Goal: Information Seeking & Learning: Learn about a topic

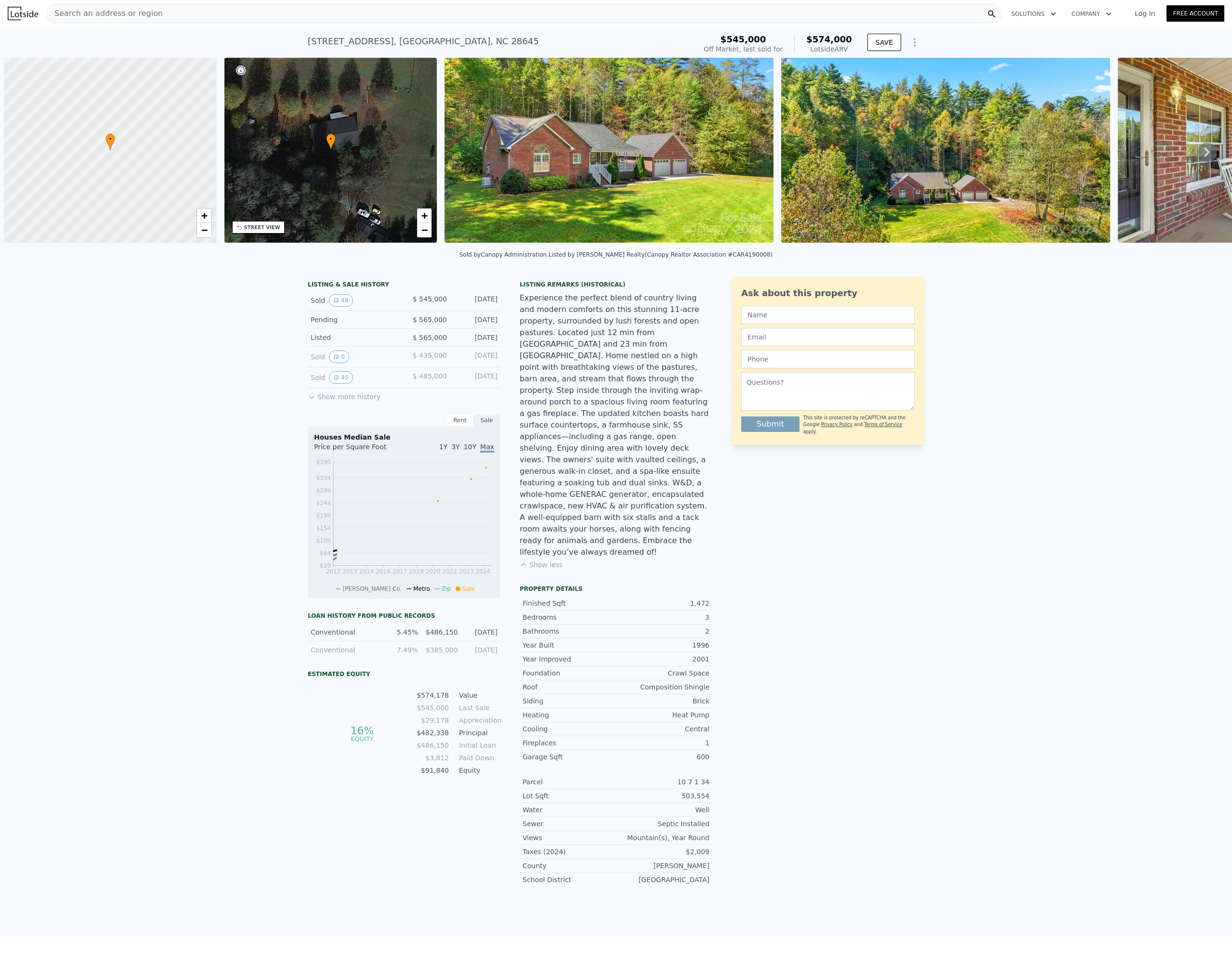
scroll to position [0, 4]
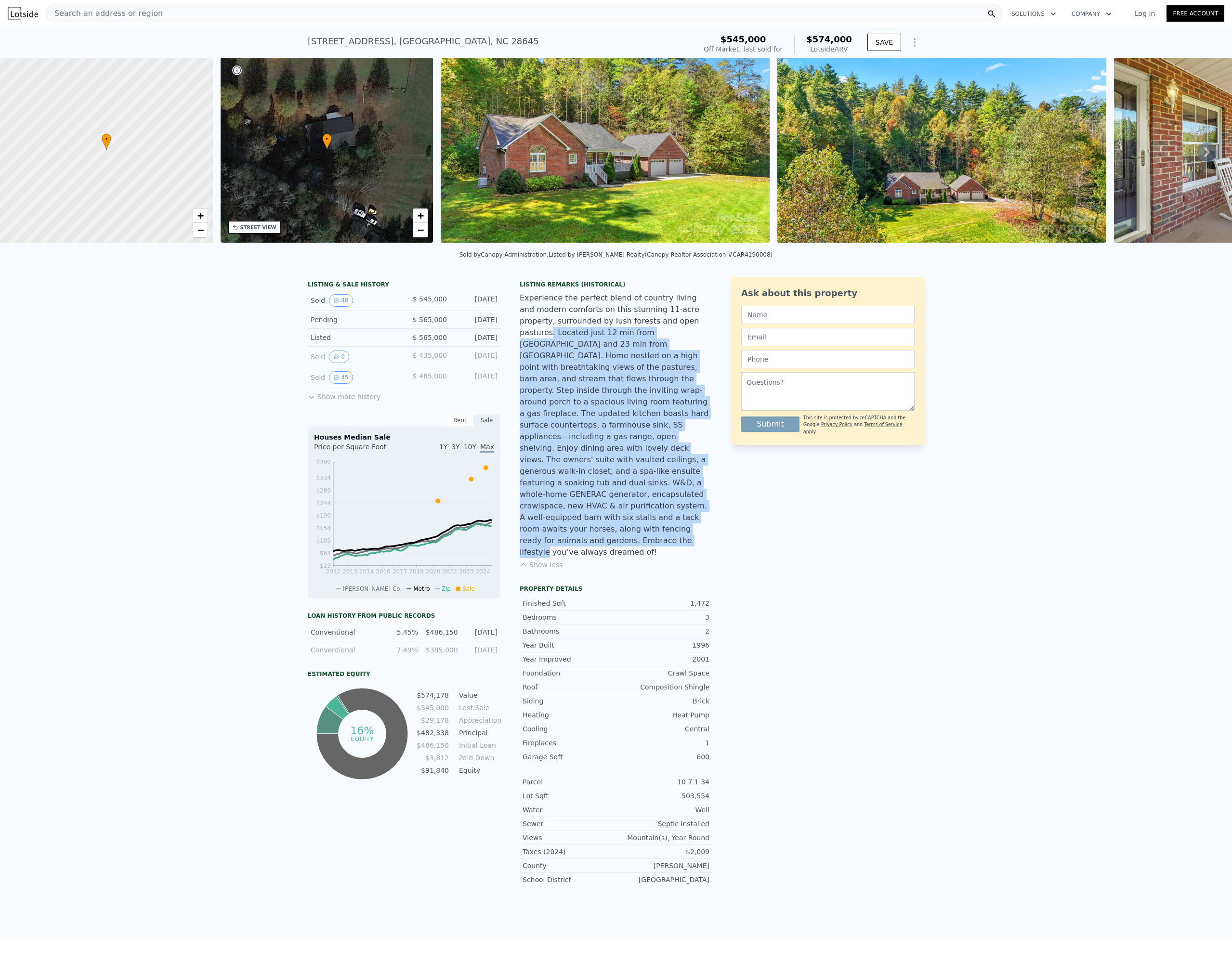
drag, startPoint x: 617, startPoint y: 325, endPoint x: 651, endPoint y: 493, distance: 171.4
click at [651, 493] on div "Experience the perfect blend of country living and modern comforts on this stun…" at bounding box center [616, 425] width 193 height 266
drag, startPoint x: 648, startPoint y: 468, endPoint x: 622, endPoint y: 356, distance: 115.0
click at [621, 360] on div "Experience the perfect blend of country living and modern comforts on this stun…" at bounding box center [616, 425] width 193 height 266
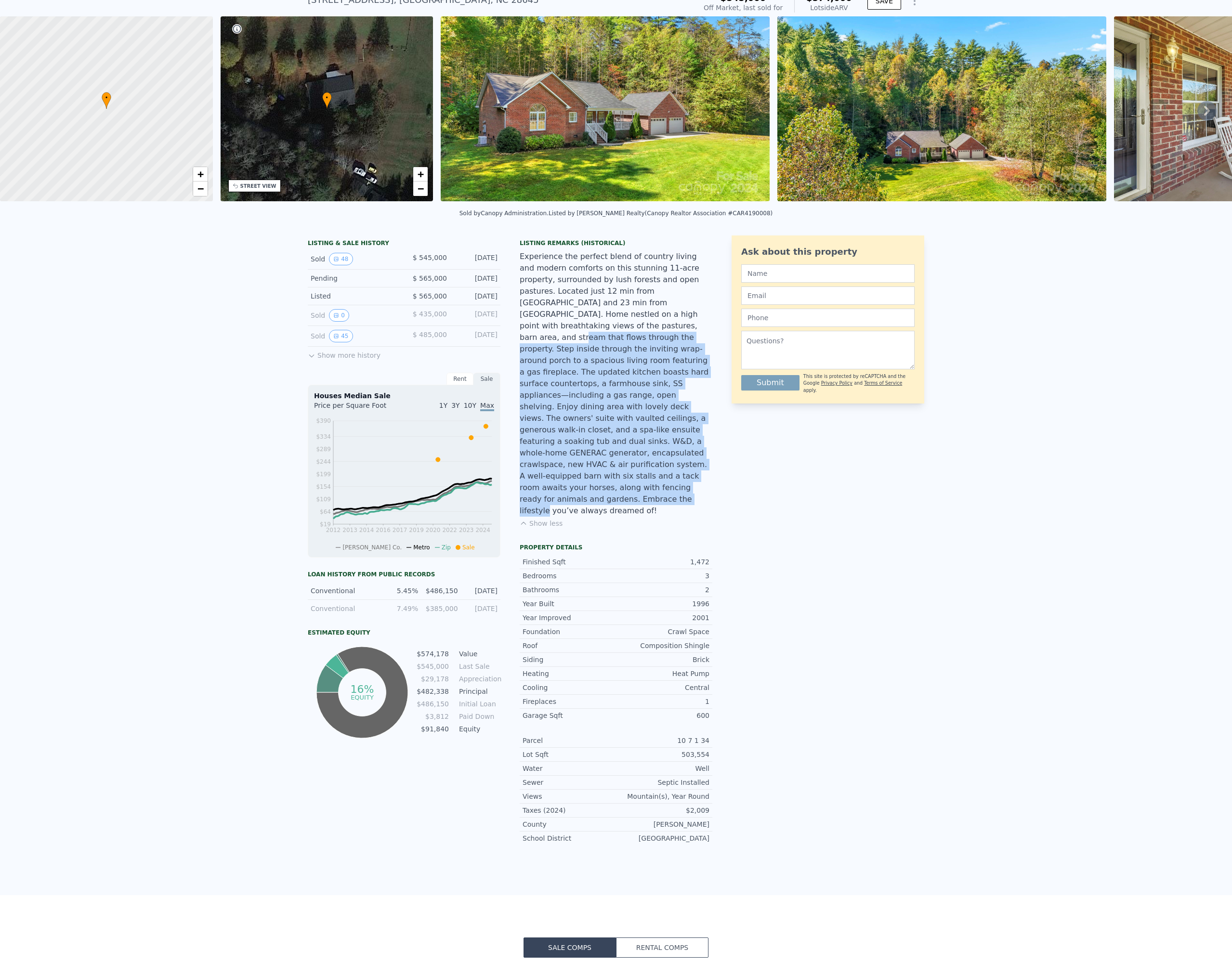
scroll to position [61, 0]
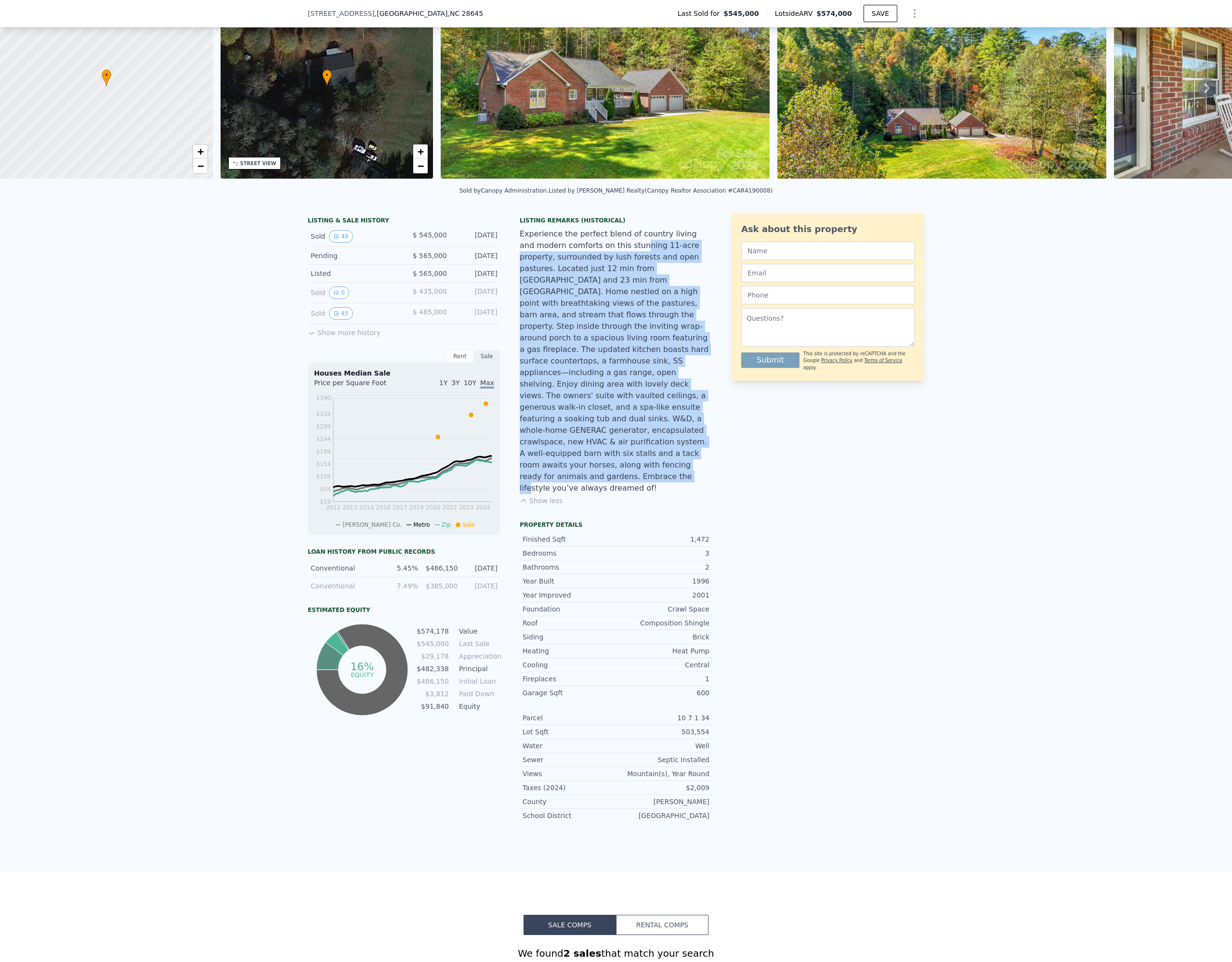
drag, startPoint x: 589, startPoint y: 242, endPoint x: 632, endPoint y: 428, distance: 190.9
click at [632, 428] on div "Experience the perfect blend of country living and modern comforts on this stun…" at bounding box center [616, 361] width 193 height 266
click at [628, 422] on div "Experience the perfect blend of country living and modern comforts on this stun…" at bounding box center [616, 361] width 193 height 266
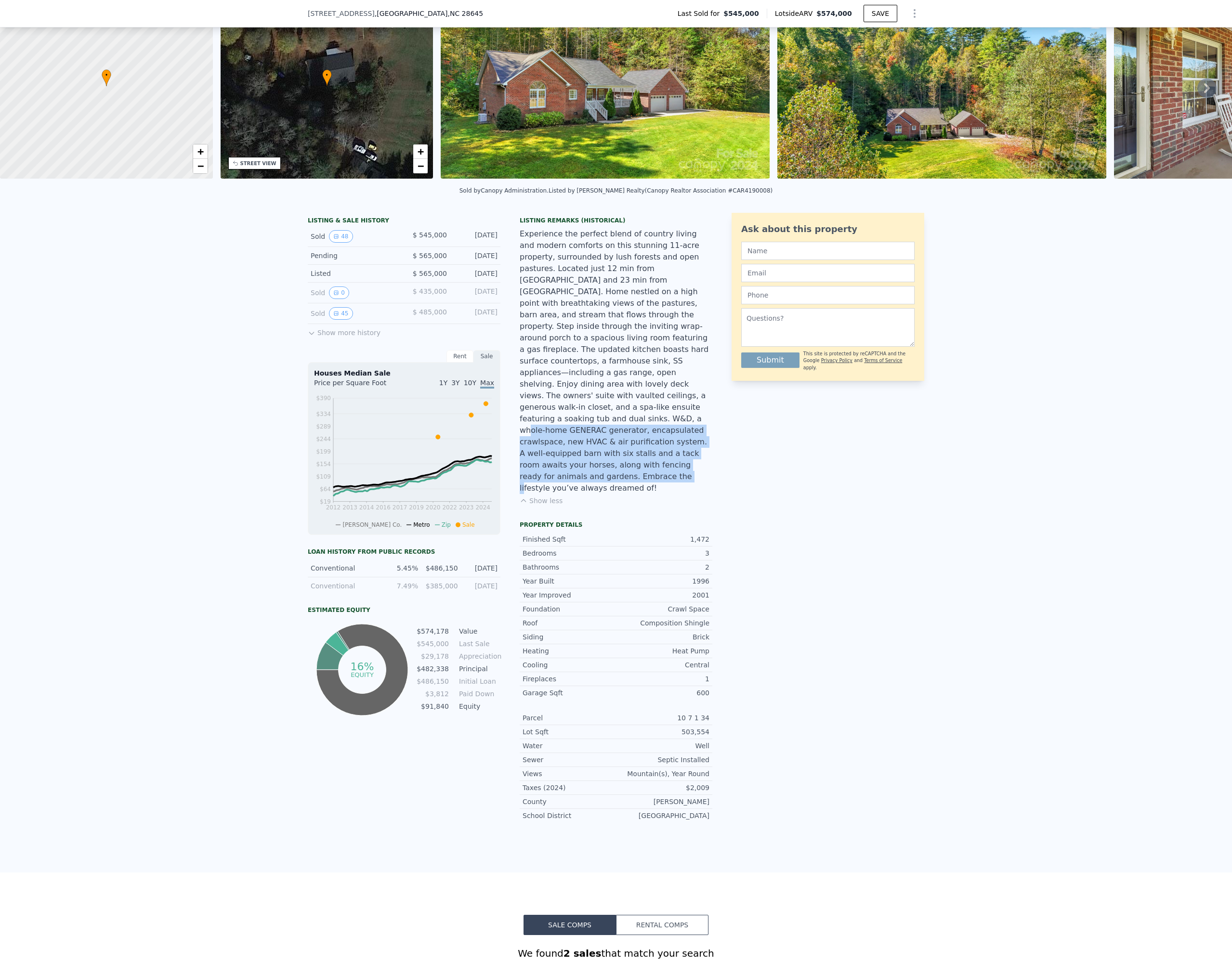
drag, startPoint x: 625, startPoint y: 429, endPoint x: 606, endPoint y: 382, distance: 50.7
click at [606, 382] on div "Experience the perfect blend of country living and modern comforts on this stun…" at bounding box center [616, 361] width 193 height 266
drag, startPoint x: 611, startPoint y: 385, endPoint x: 678, endPoint y: 433, distance: 82.4
click at [678, 433] on div "Experience the perfect blend of country living and modern comforts on this stun…" at bounding box center [616, 361] width 193 height 266
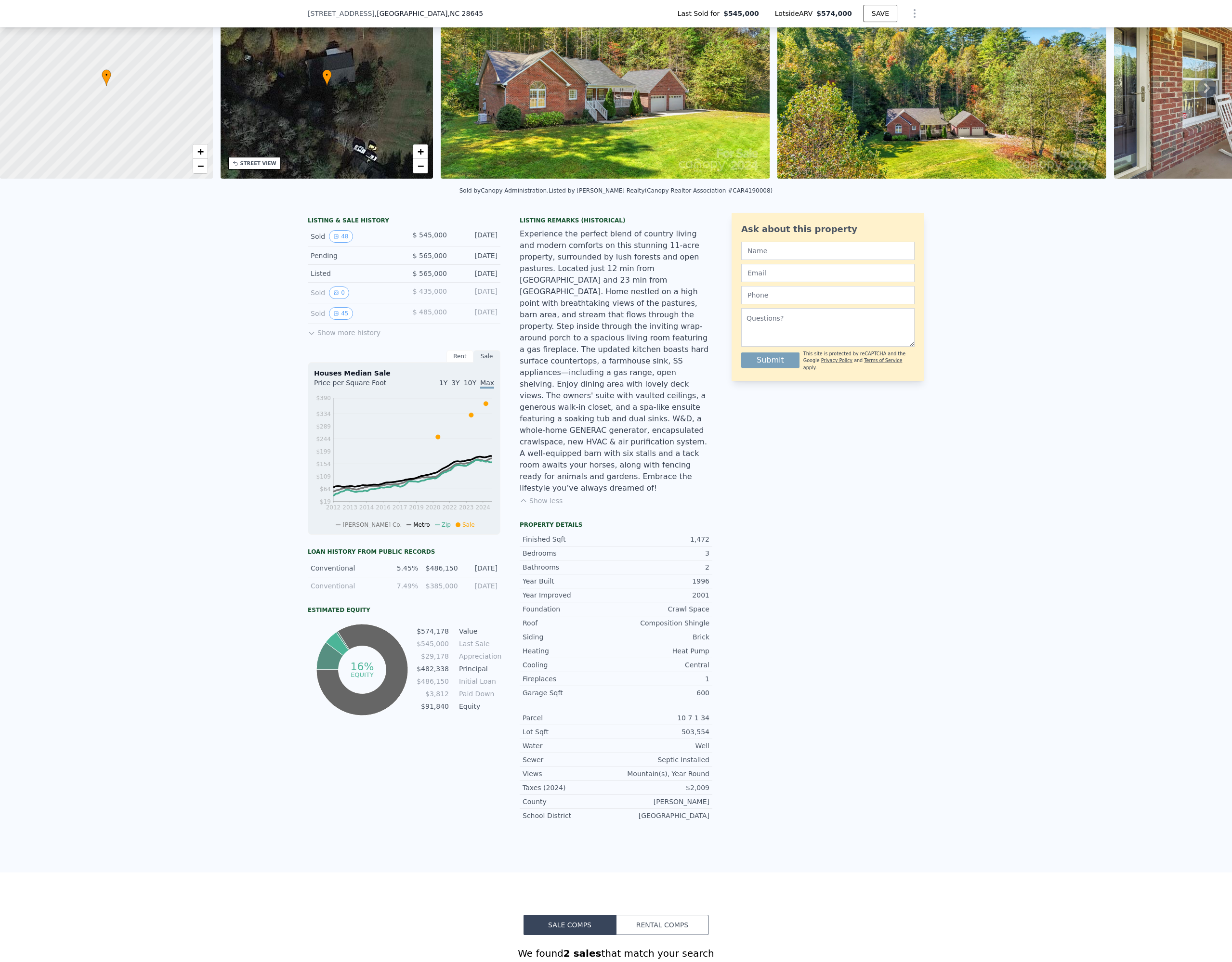
click at [678, 433] on div "Experience the perfect blend of country living and modern comforts on this stun…" at bounding box center [616, 361] width 193 height 266
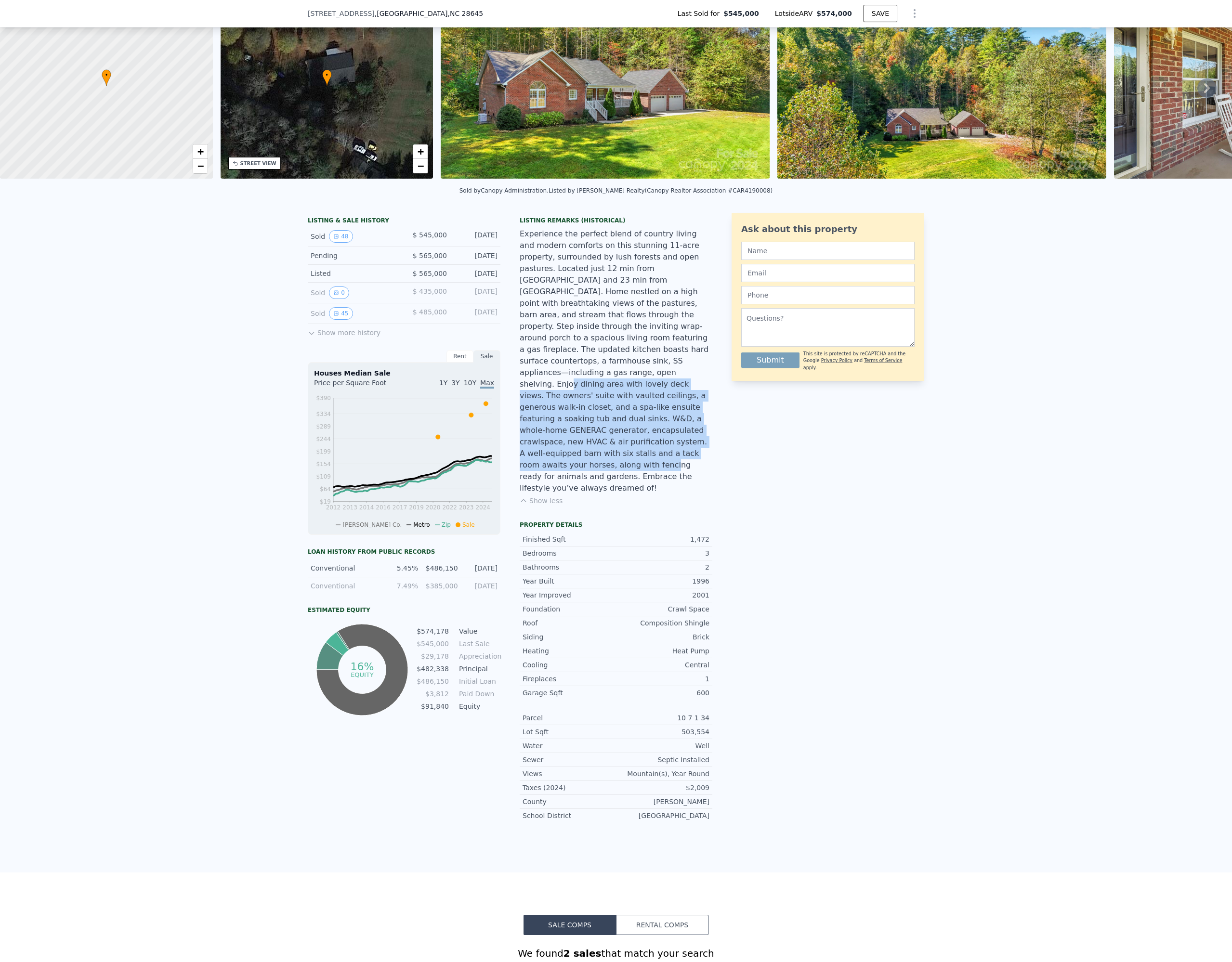
drag, startPoint x: 658, startPoint y: 423, endPoint x: 553, endPoint y: 303, distance: 159.5
click at [567, 334] on div "Experience the perfect blend of country living and modern comforts on this stun…" at bounding box center [616, 361] width 193 height 266
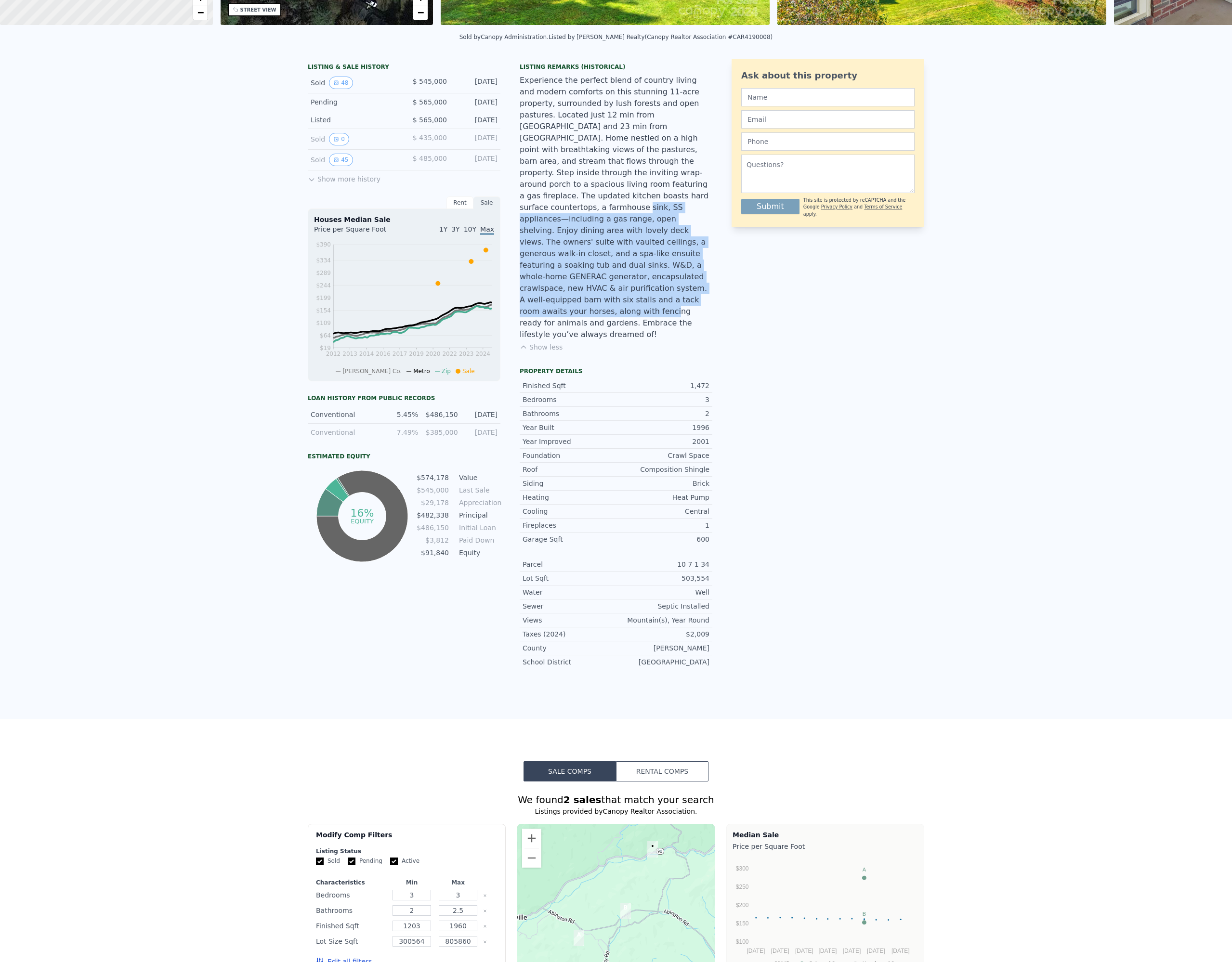
scroll to position [0, 0]
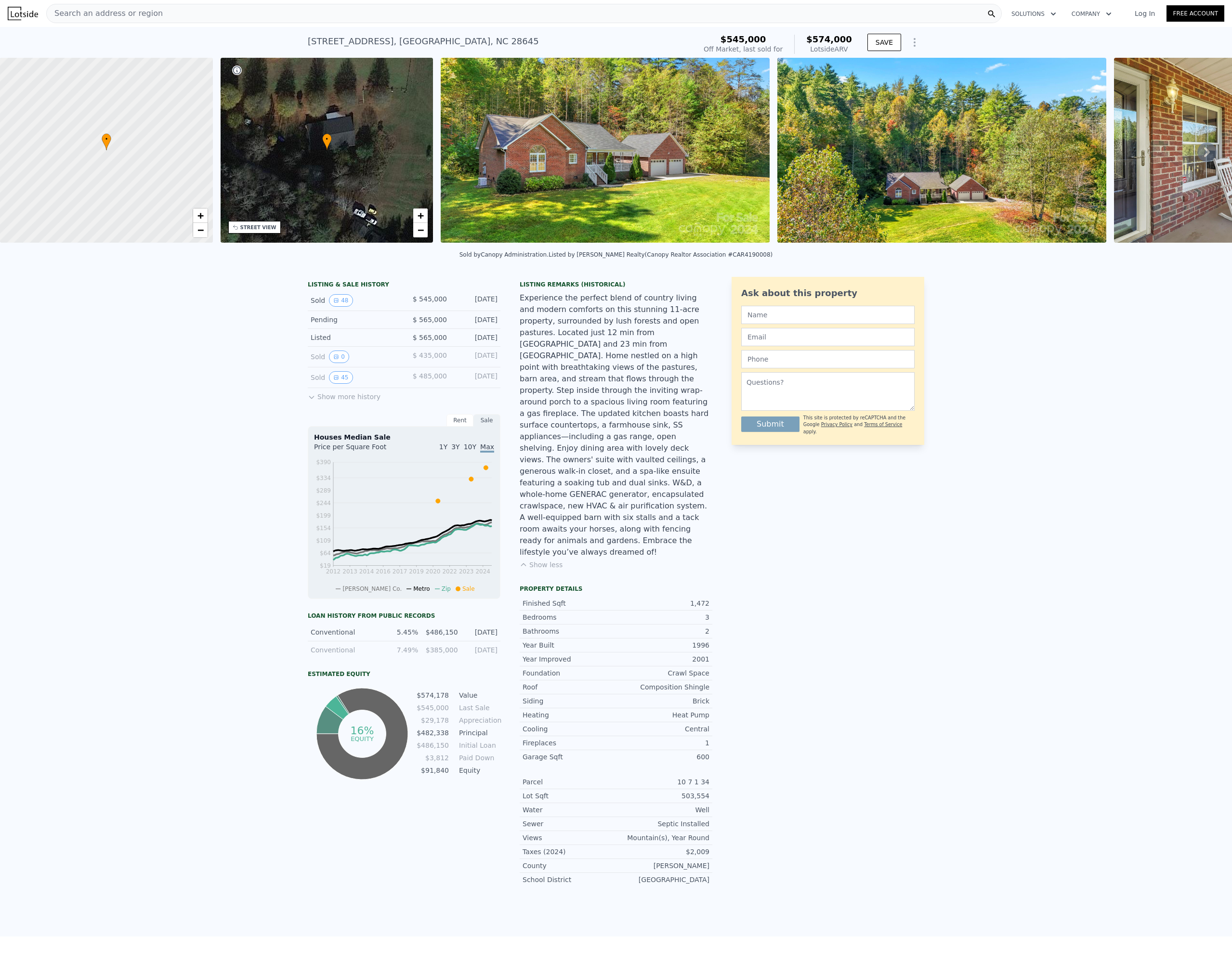
click at [1213, 152] on icon at bounding box center [1207, 152] width 19 height 19
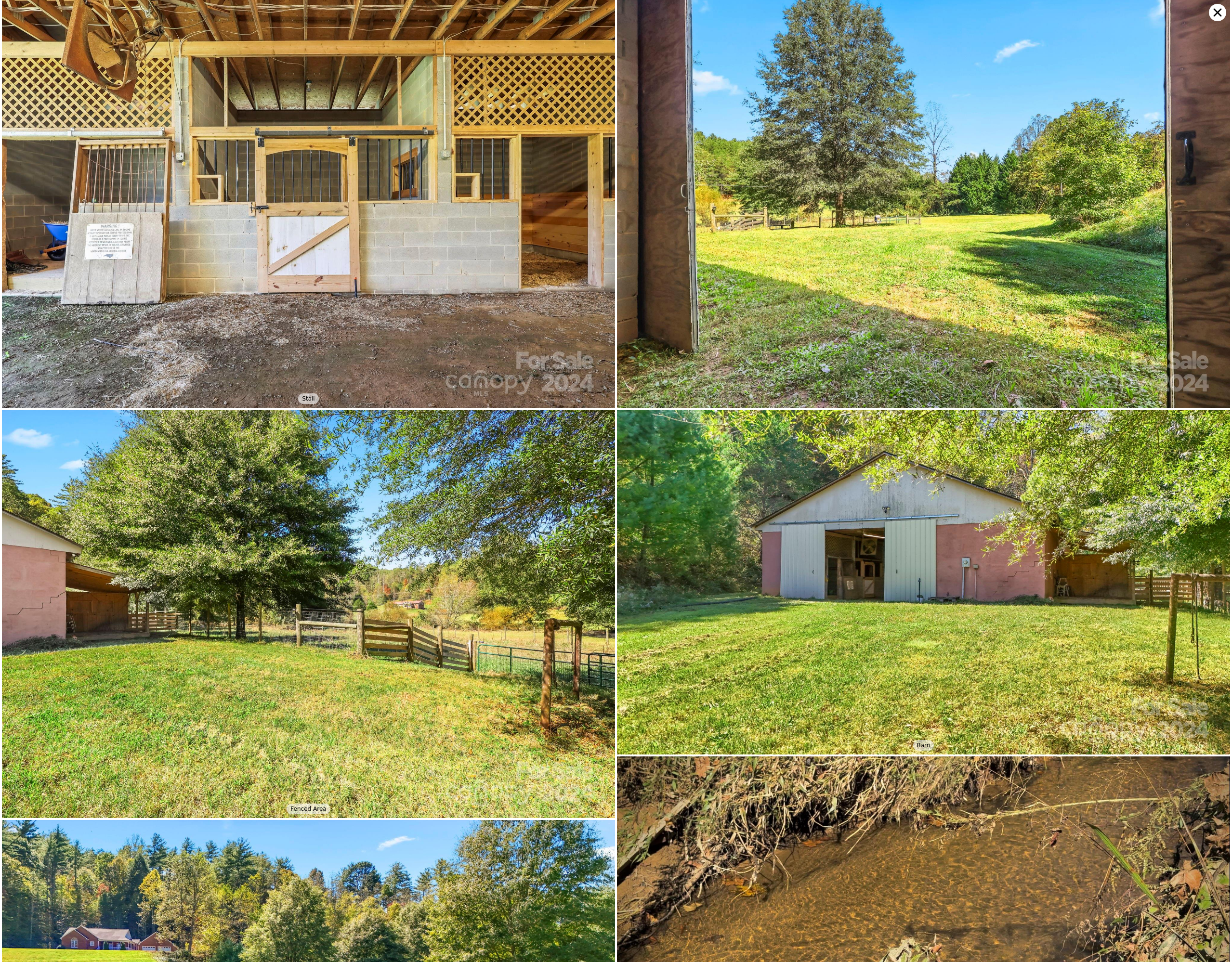
scroll to position [7737, 0]
click at [1217, 16] on icon at bounding box center [1217, 12] width 17 height 17
